Goal: Transaction & Acquisition: Subscribe to service/newsletter

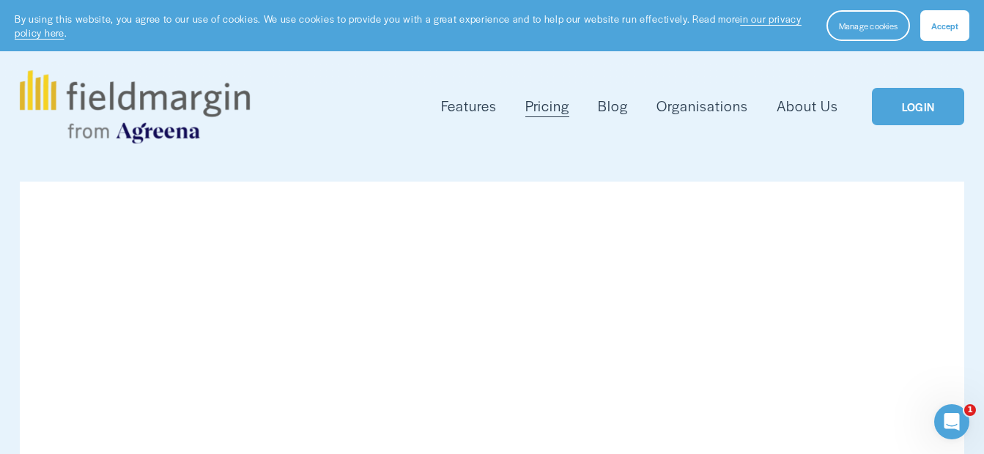
click at [933, 27] on span "Accept" at bounding box center [944, 26] width 27 height 12
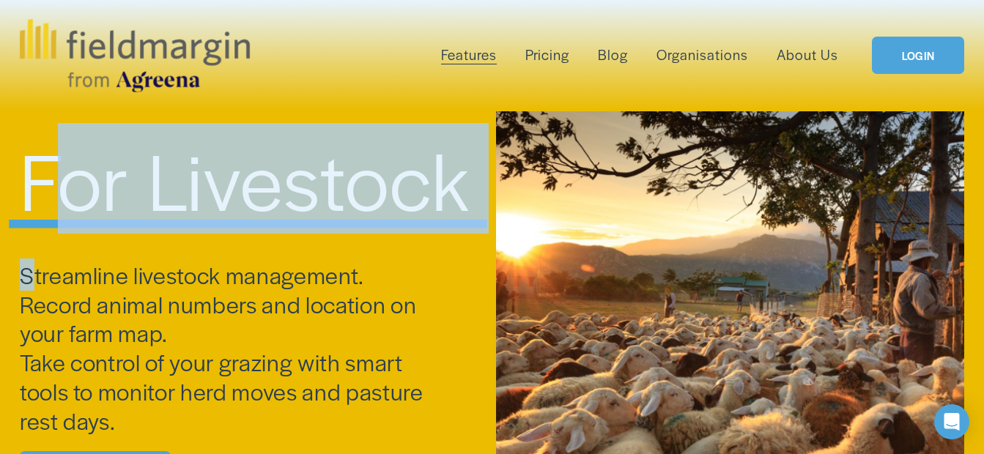
drag, startPoint x: 40, startPoint y: 244, endPoint x: 82, endPoint y: 158, distance: 95.4
click at [82, 158] on div "For Livestock Streamline livestock management. Record animal numbers and locati…" at bounding box center [492, 334] width 984 height 446
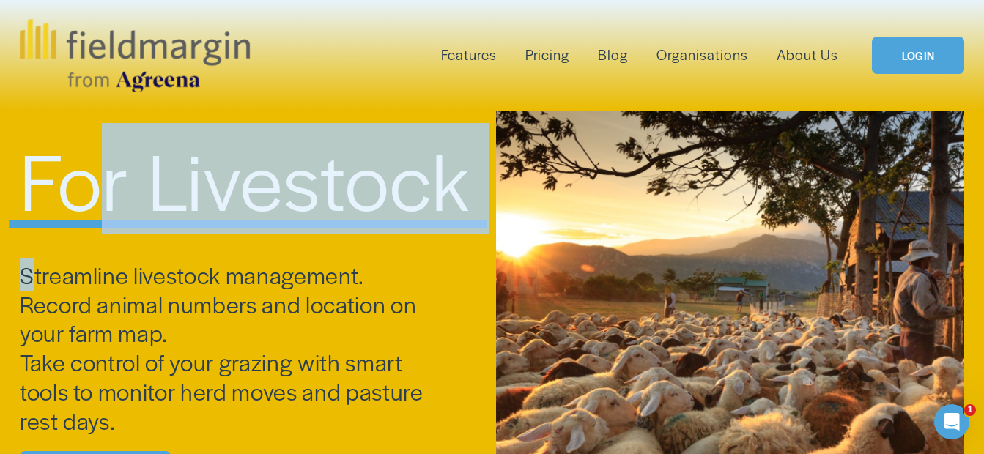
click at [199, 249] on div "For Livestock Streamline livestock management. Record animal numbers and locati…" at bounding box center [492, 334] width 984 height 446
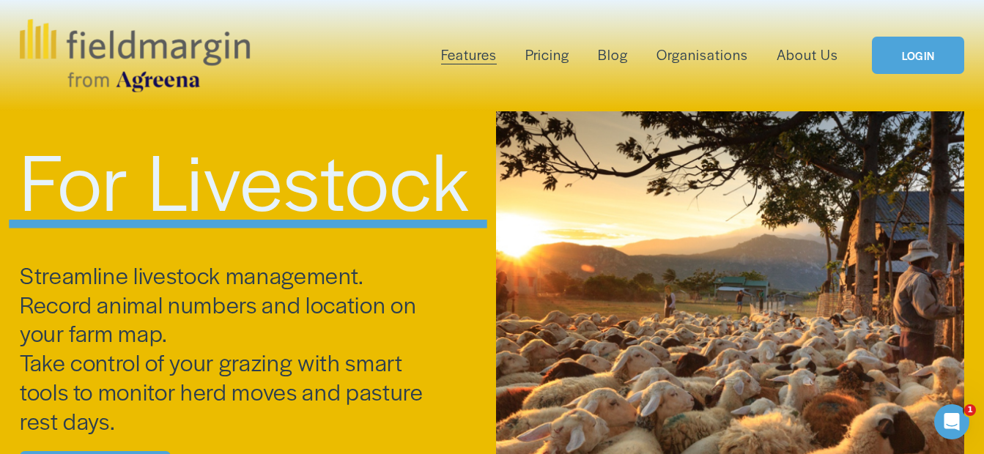
click at [199, 249] on div "For Livestock Streamline livestock management. Record animal numbers and locati…" at bounding box center [492, 334] width 984 height 446
drag, startPoint x: 199, startPoint y: 249, endPoint x: 352, endPoint y: 260, distance: 152.8
click at [352, 260] on span "Streamline livestock management. Record animal numbers and location on your far…" at bounding box center [224, 348] width 409 height 178
drag, startPoint x: 352, startPoint y: 260, endPoint x: 426, endPoint y: 252, distance: 74.4
click at [426, 252] on div "For Livestock Streamline livestock management. Record animal numbers and locati…" at bounding box center [492, 334] width 984 height 446
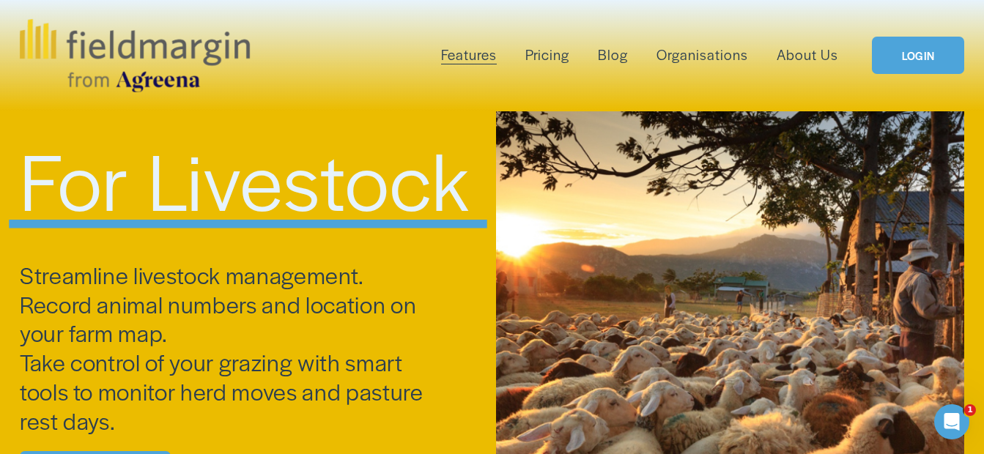
click at [336, 407] on span "Streamline livestock management. Record animal numbers and location on your far…" at bounding box center [224, 348] width 409 height 178
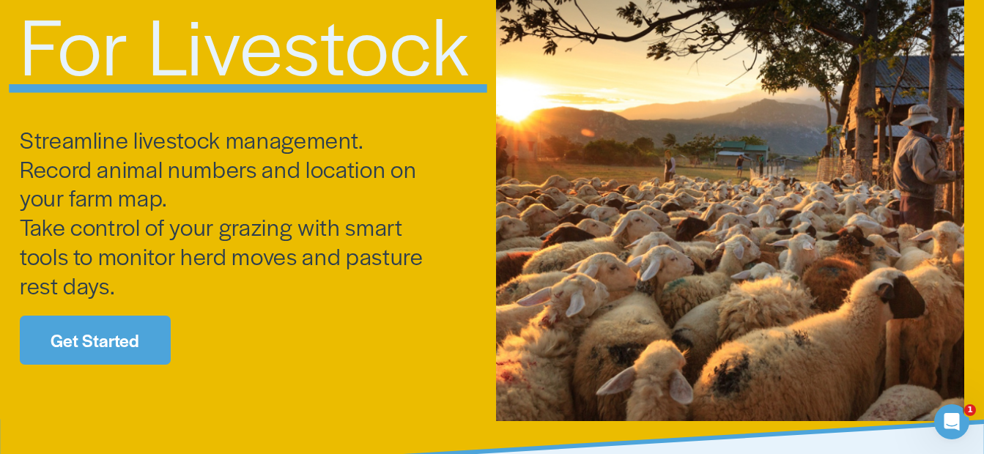
scroll to position [147, 0]
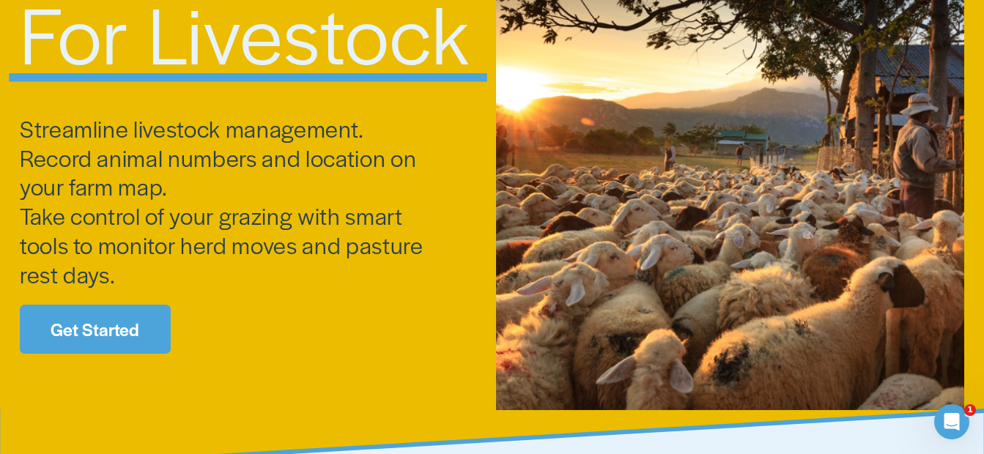
click at [105, 312] on link "Get Started" at bounding box center [95, 329] width 151 height 48
